Goal: Task Accomplishment & Management: Complete application form

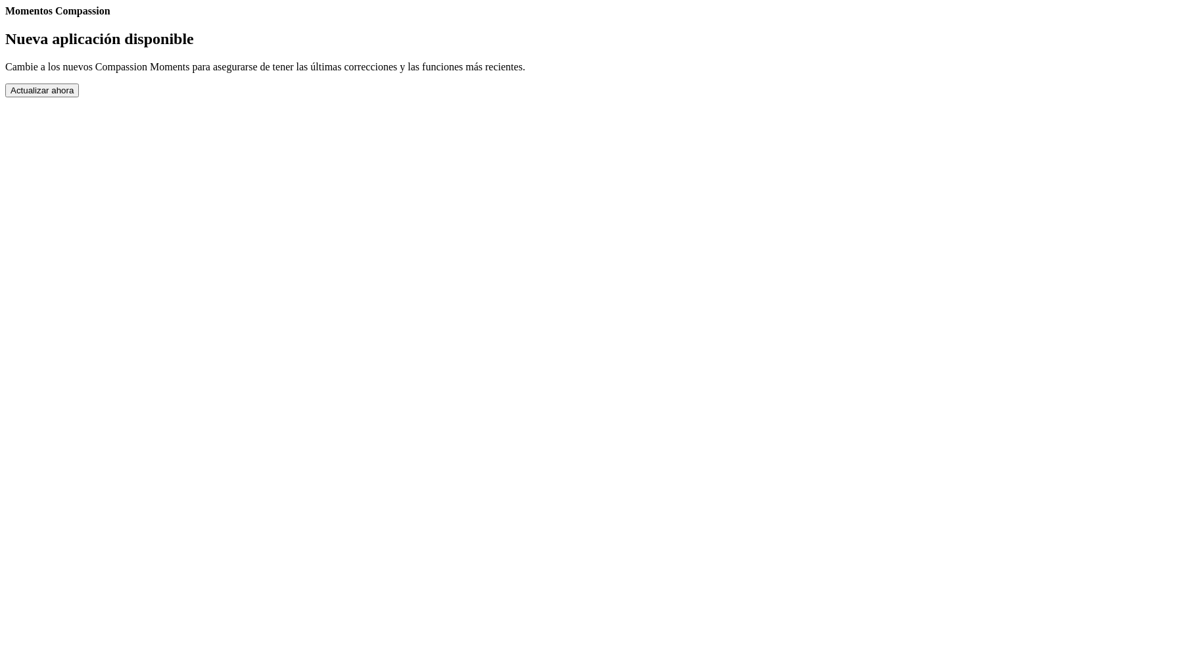
click at [79, 97] on button "Actualizar ahora" at bounding box center [42, 90] width 74 height 14
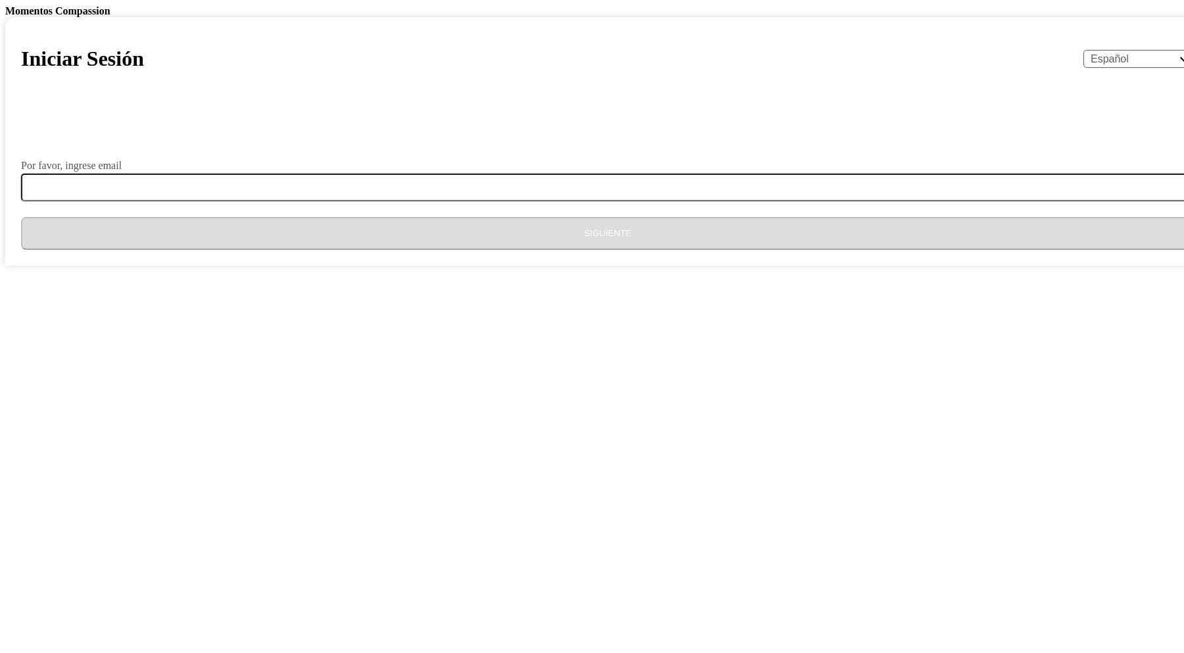
select select "es"
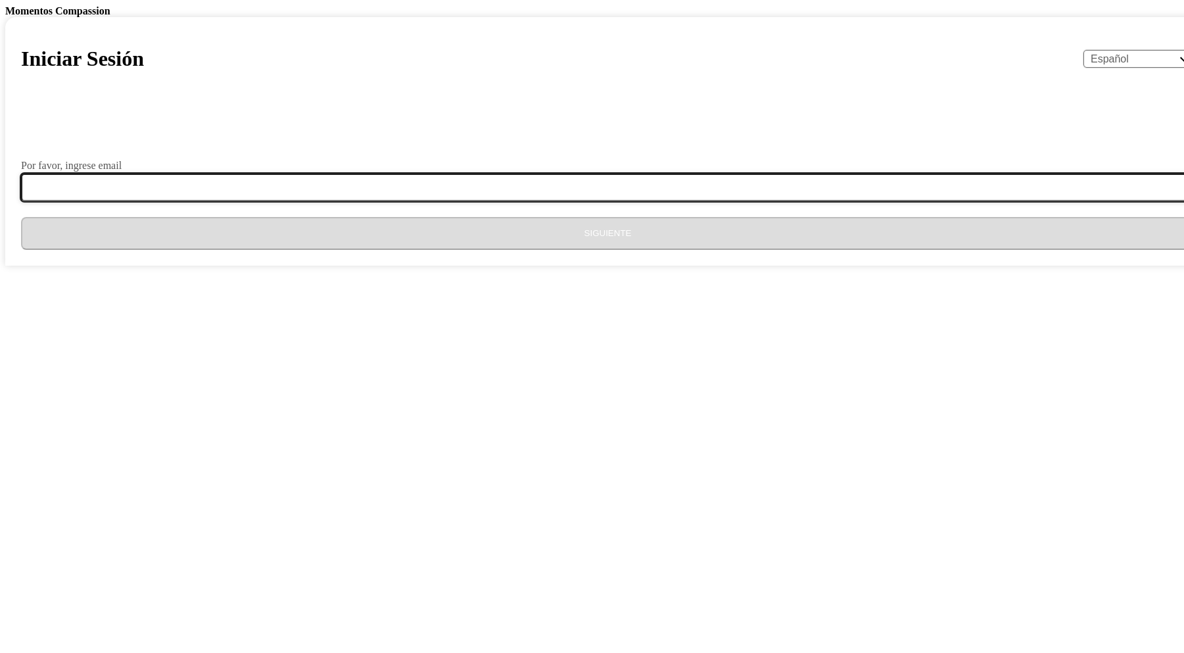
click at [529, 201] on input "Por favor, ingrese email" at bounding box center [615, 188] width 1189 height 28
type input "[EMAIL_ADDRESS][DOMAIN_NAME]"
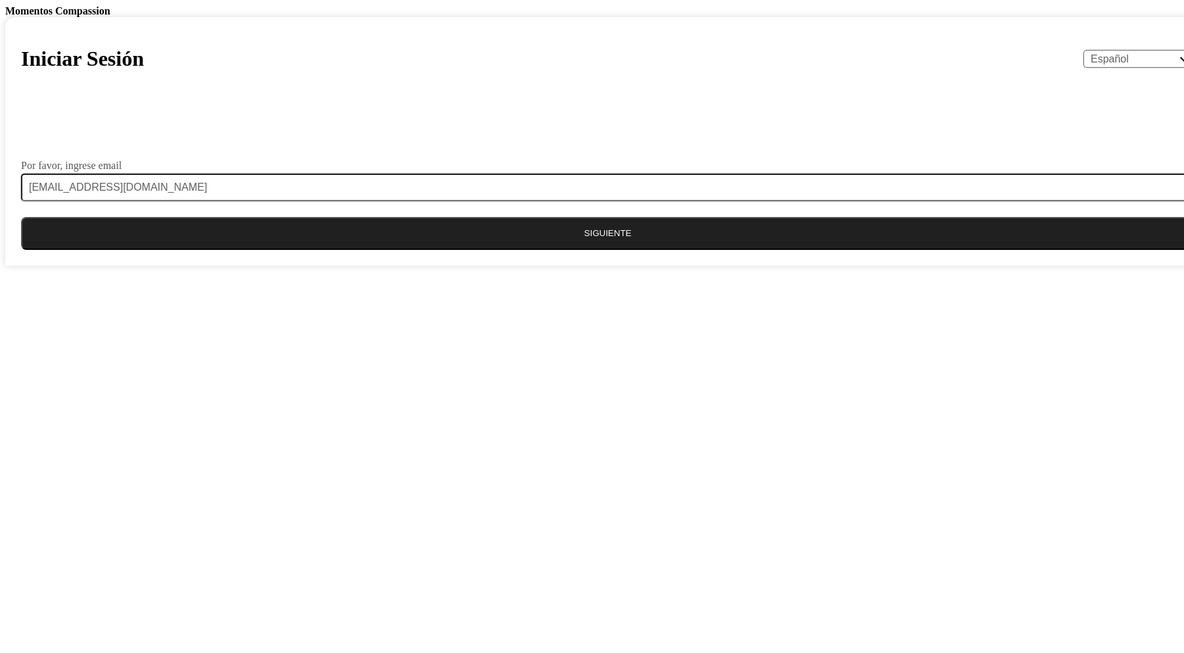
click at [574, 250] on button "Siguiente" at bounding box center [607, 233] width 1173 height 33
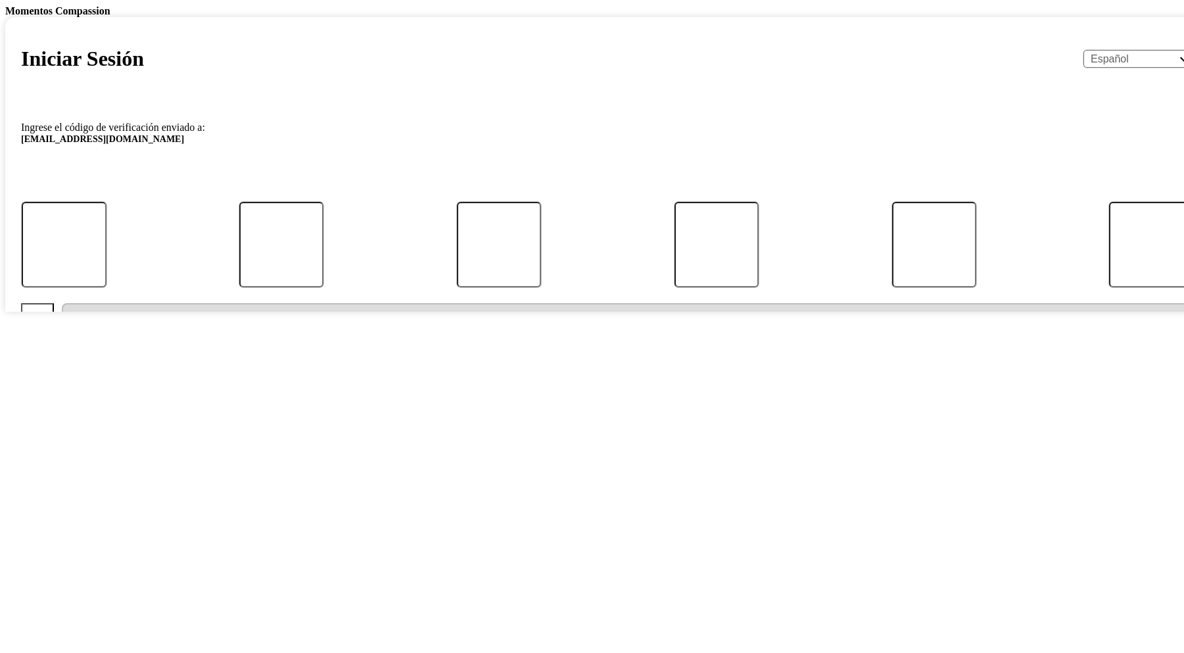
click at [478, 287] on div at bounding box center [607, 244] width 1220 height 85
click at [115, 296] on input "Código" at bounding box center [64, 244] width 101 height 103
type input "5"
type input "7"
type input "5"
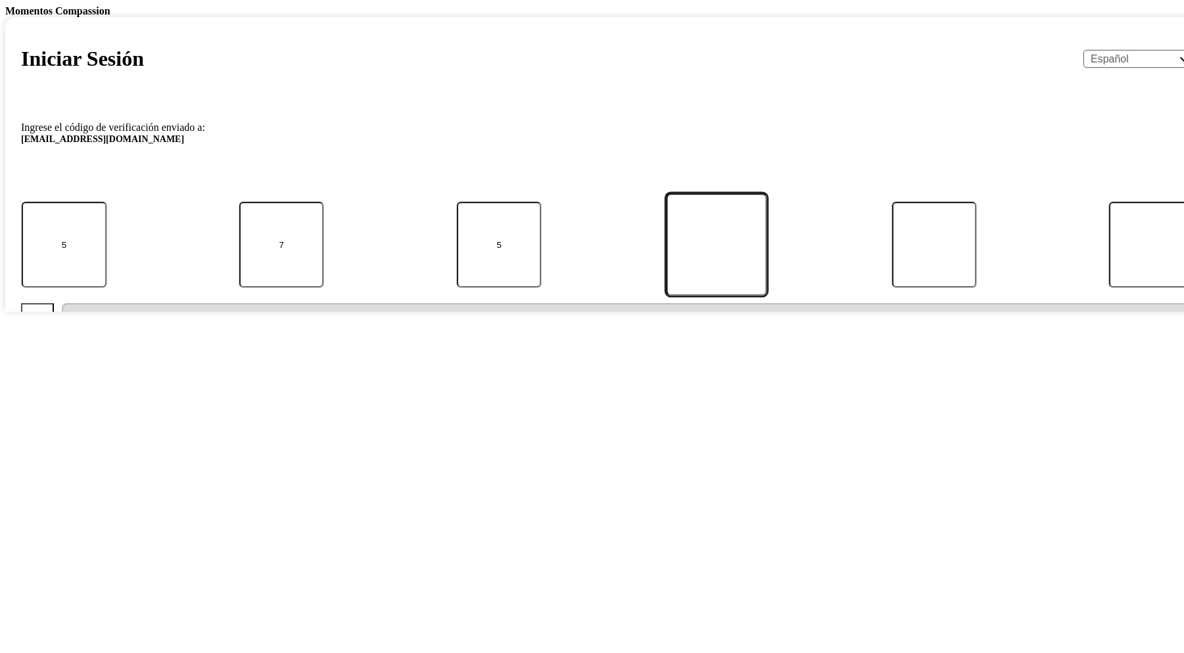
type input "4"
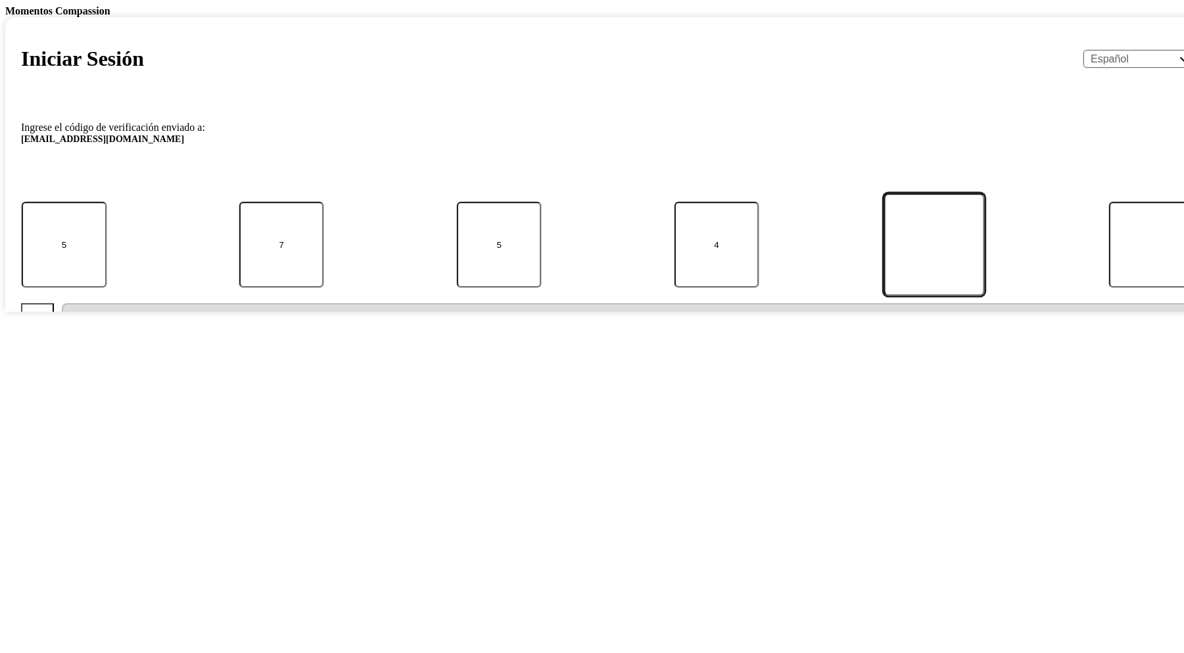
type input "2"
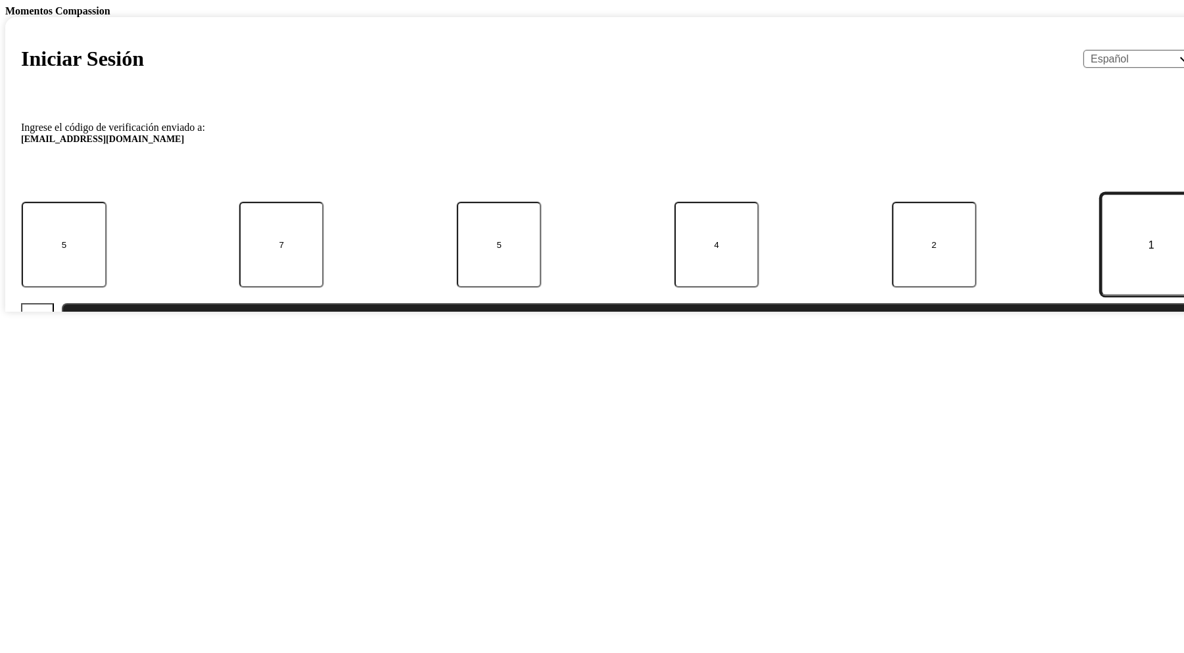
type input "1"
click at [542, 336] on button "Enviar" at bounding box center [628, 319] width 1132 height 33
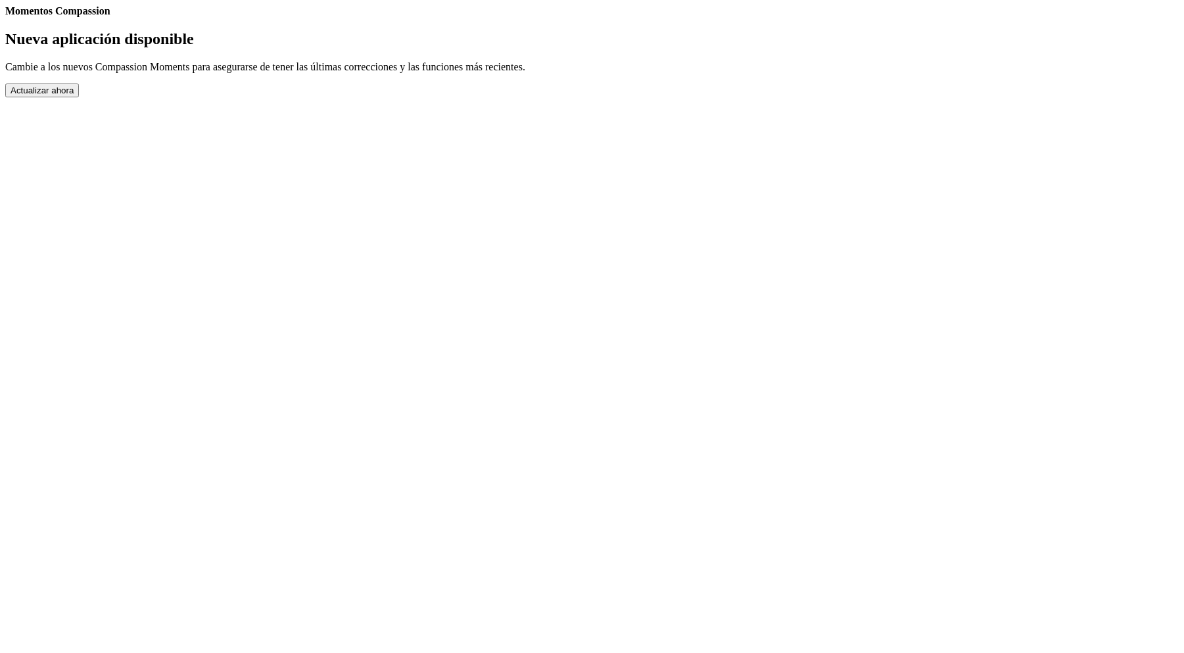
click at [79, 97] on button "Actualizar ahora" at bounding box center [42, 90] width 74 height 14
